Goal: Browse casually

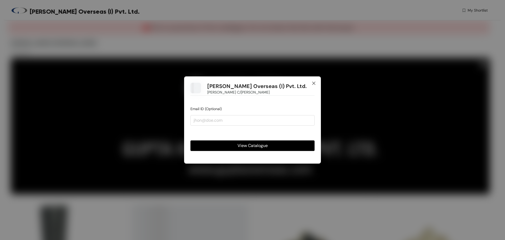
click at [316, 81] on icon "close" at bounding box center [314, 83] width 4 height 4
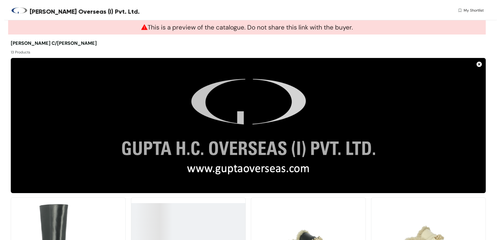
click at [123, 44] on div "[PERSON_NAME] C/[PERSON_NAME] 13 Products" at bounding box center [130, 47] width 238 height 15
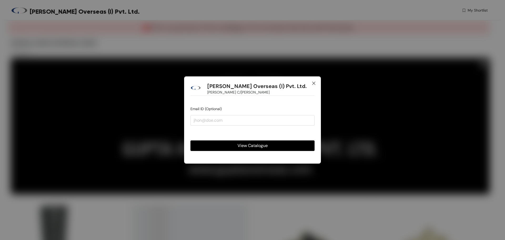
click at [313, 83] on icon "close" at bounding box center [314, 83] width 4 height 4
